Goal: Check status: Check status

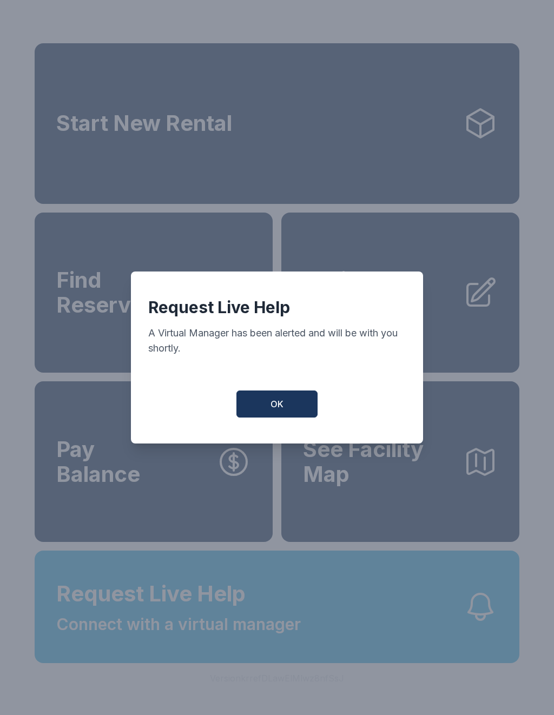
click at [286, 414] on button "OK" at bounding box center [276, 404] width 81 height 27
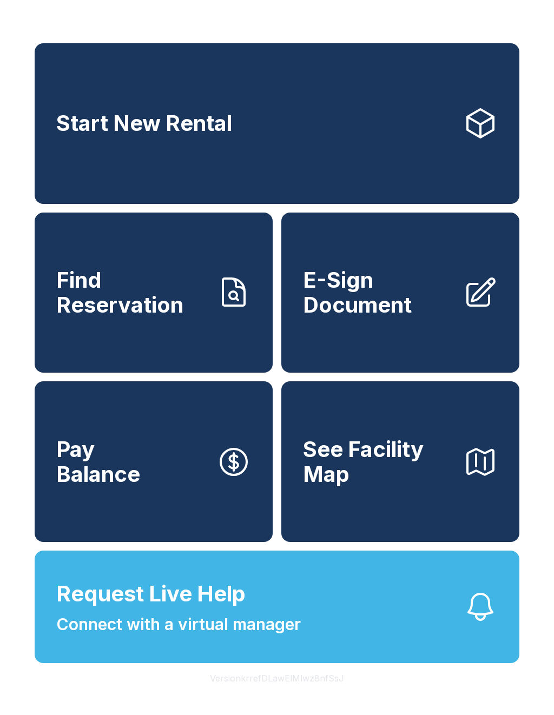
click at [179, 636] on span "Connect with a virtual manager" at bounding box center [178, 625] width 245 height 24
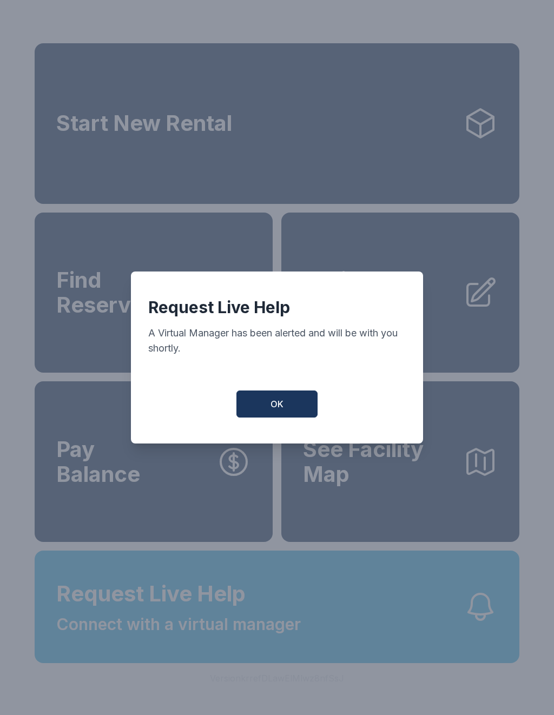
click at [274, 407] on span "OK" at bounding box center [277, 404] width 13 height 13
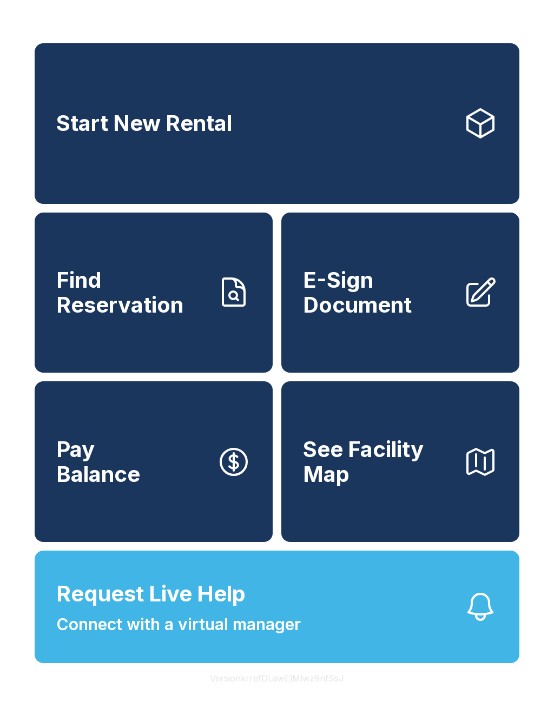
click at [165, 313] on span "Find Reservation" at bounding box center [132, 292] width 152 height 49
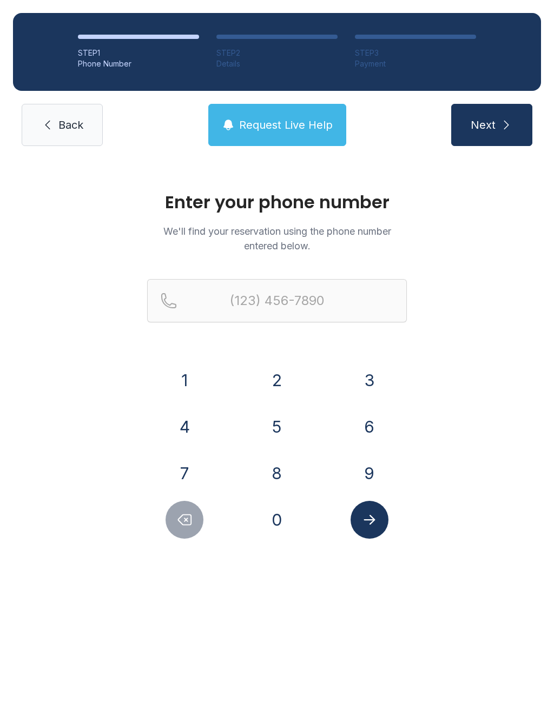
click at [371, 472] on button "9" at bounding box center [370, 474] width 38 height 38
click at [186, 438] on button "4" at bounding box center [185, 427] width 38 height 38
click at [180, 374] on button "1" at bounding box center [185, 380] width 38 height 38
click at [360, 376] on button "3" at bounding box center [370, 380] width 38 height 38
click at [192, 472] on button "7" at bounding box center [185, 474] width 38 height 38
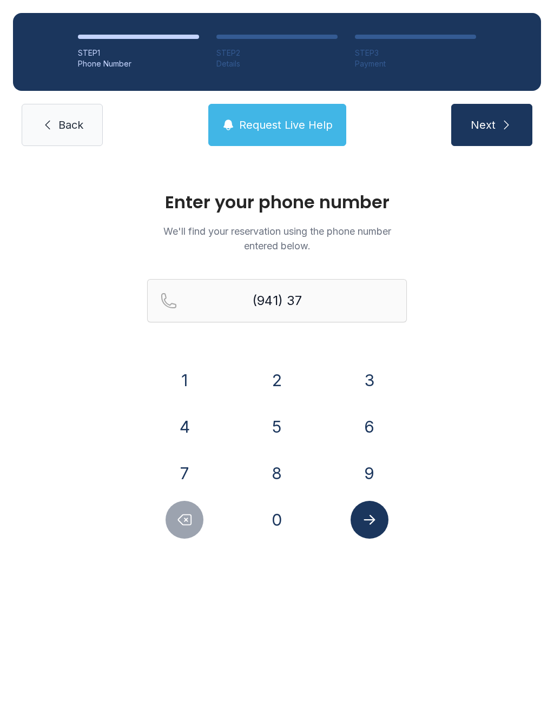
click at [187, 374] on button "1" at bounding box center [185, 380] width 38 height 38
click at [275, 380] on button "2" at bounding box center [277, 380] width 38 height 38
click at [368, 377] on button "3" at bounding box center [370, 380] width 38 height 38
click at [180, 428] on button "4" at bounding box center [185, 427] width 38 height 38
click at [357, 383] on button "3" at bounding box center [370, 380] width 38 height 38
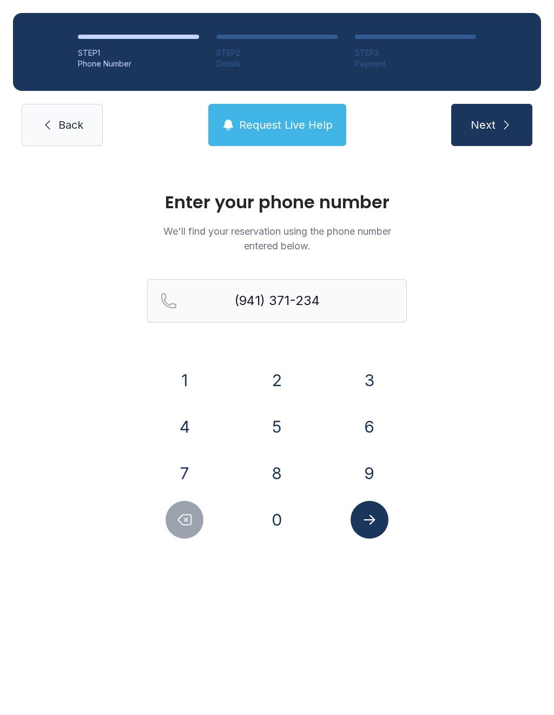
type input "[PHONE_NUMBER]"
click at [379, 533] on button "Submit lookup form" at bounding box center [370, 520] width 38 height 38
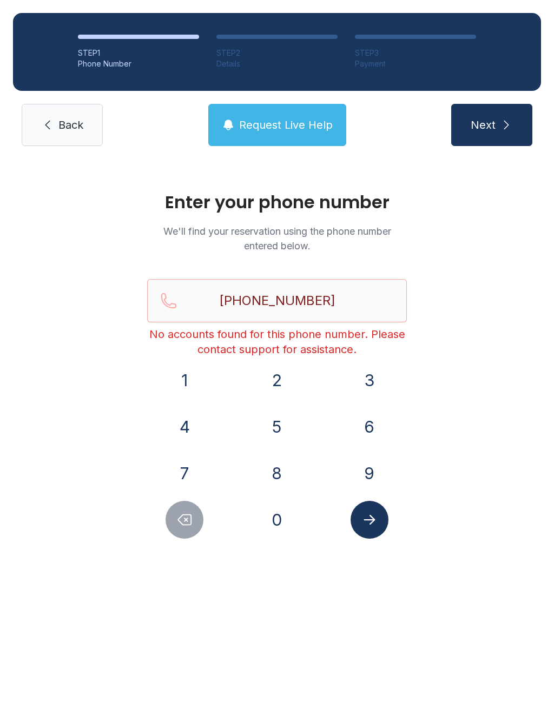
click at [73, 133] on link "Back" at bounding box center [62, 125] width 81 height 42
